Goal: Transaction & Acquisition: Purchase product/service

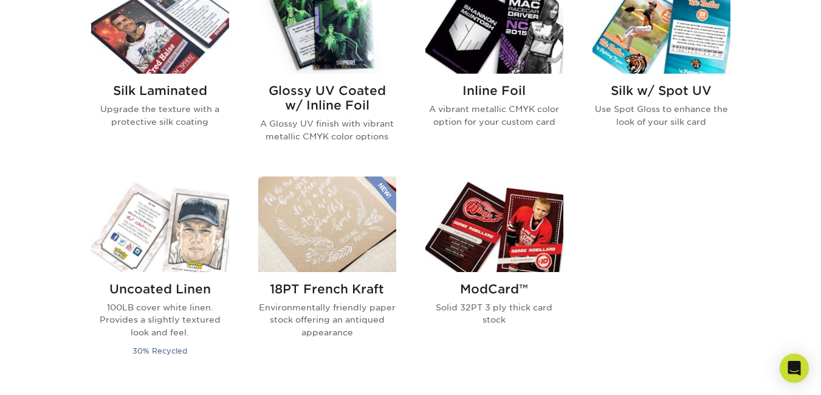
scroll to position [652, 0]
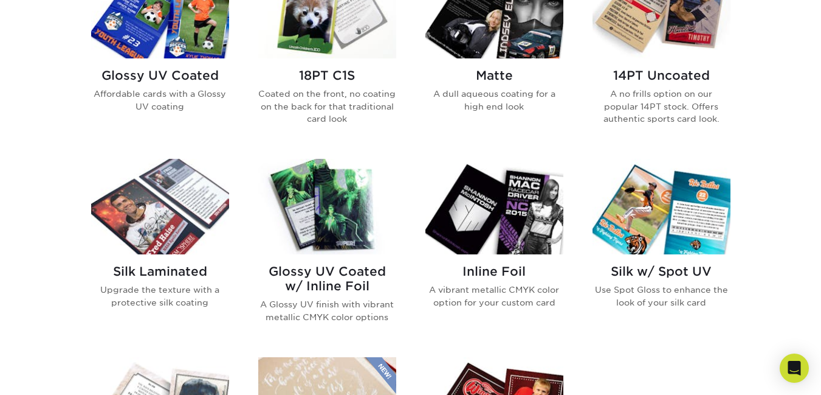
click at [514, 204] on img at bounding box center [495, 206] width 138 height 95
